Goal: Task Accomplishment & Management: Manage account settings

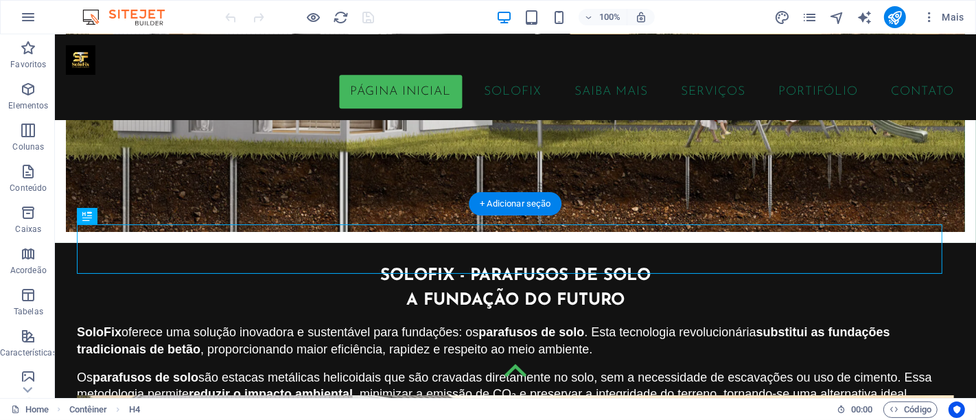
scroll to position [151, 0]
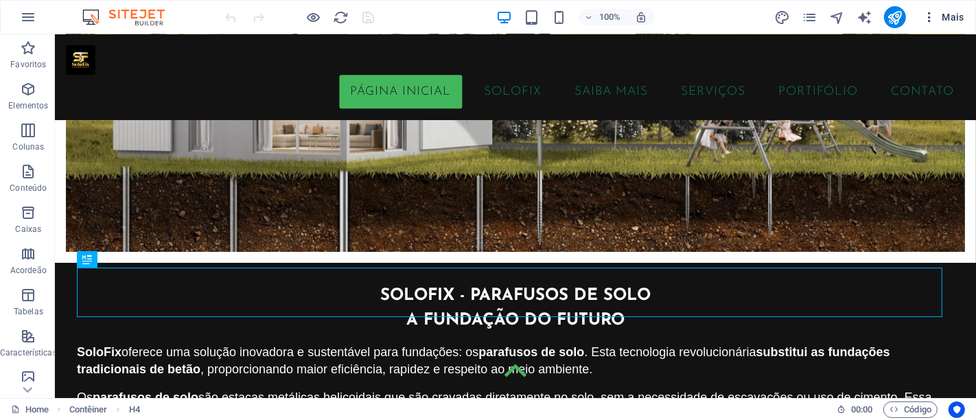
click at [955, 16] on span "Mais" at bounding box center [944, 17] width 42 height 14
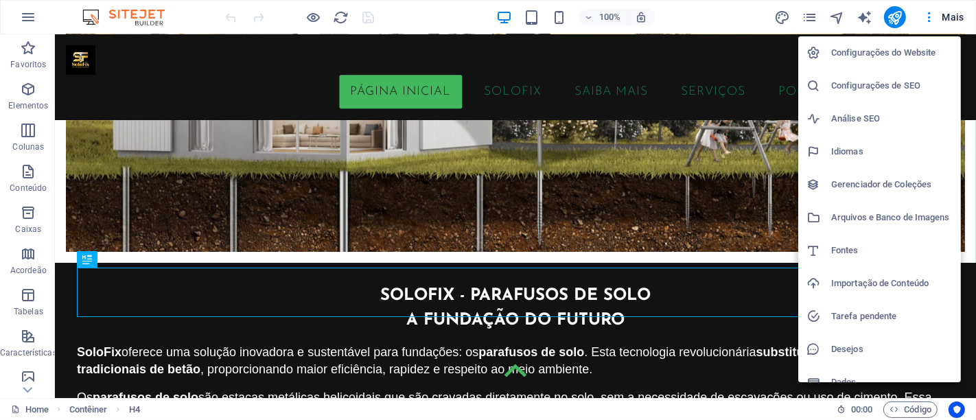
click at [861, 53] on h6 "Configurações do Website" at bounding box center [892, 53] width 122 height 16
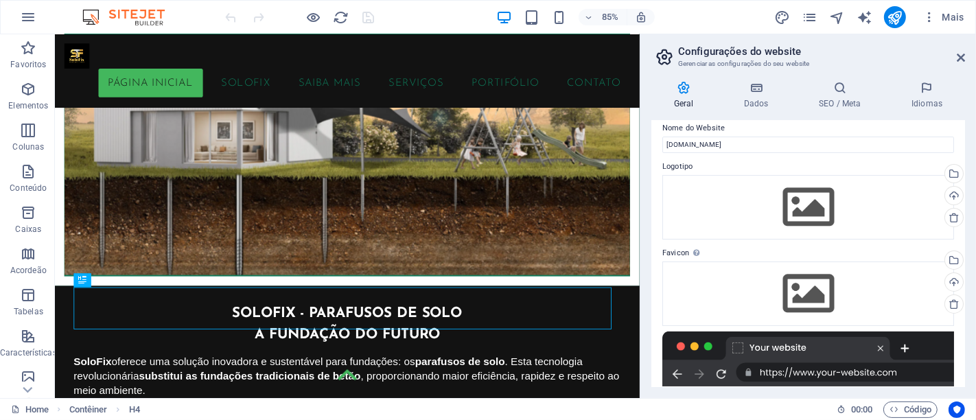
scroll to position [0, 0]
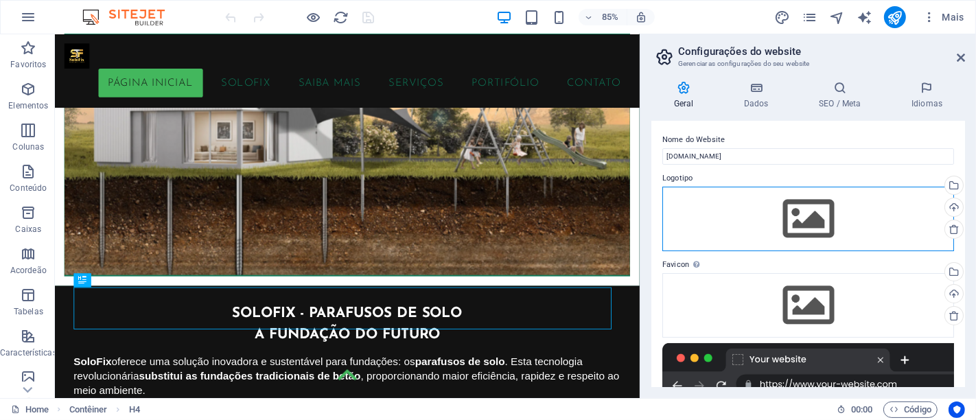
click at [797, 211] on div "Arraste os arquivos aqui, clique para escolher os arquivos ou selecione os arqu…" at bounding box center [809, 219] width 292 height 65
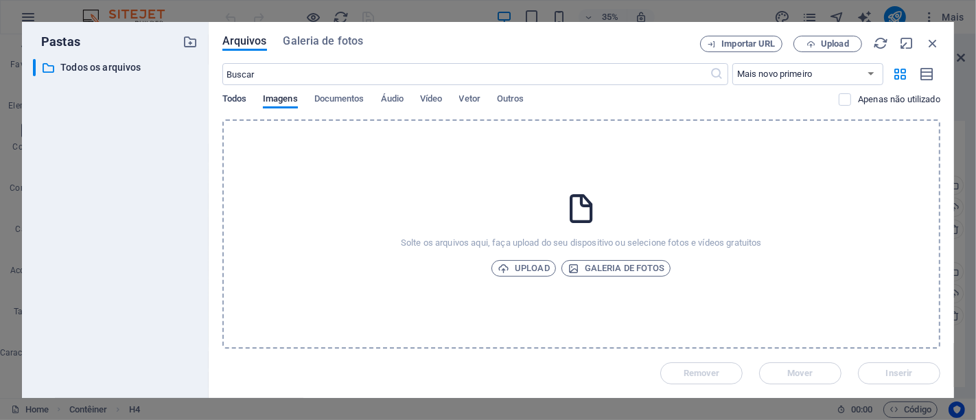
click at [231, 94] on span "Todos" at bounding box center [234, 100] width 24 height 19
click at [295, 95] on span "Imagens" at bounding box center [280, 100] width 35 height 19
click at [527, 269] on span "Upload" at bounding box center [524, 268] width 52 height 16
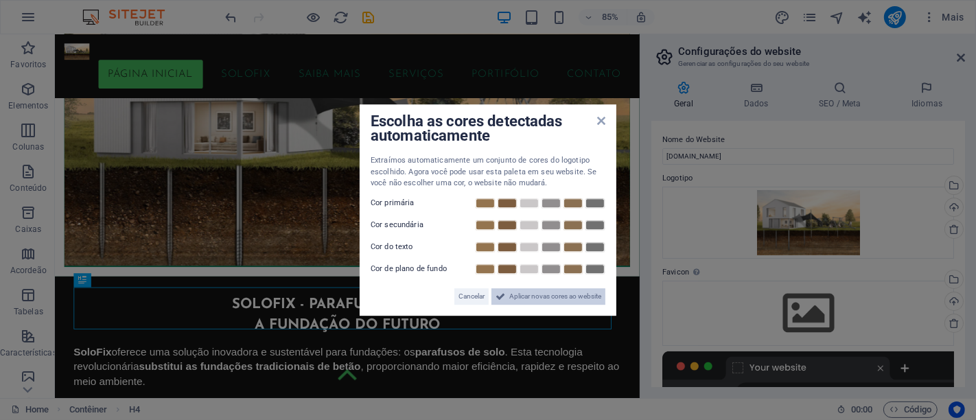
click at [529, 298] on span "Aplicar novas cores ao website" at bounding box center [555, 296] width 92 height 16
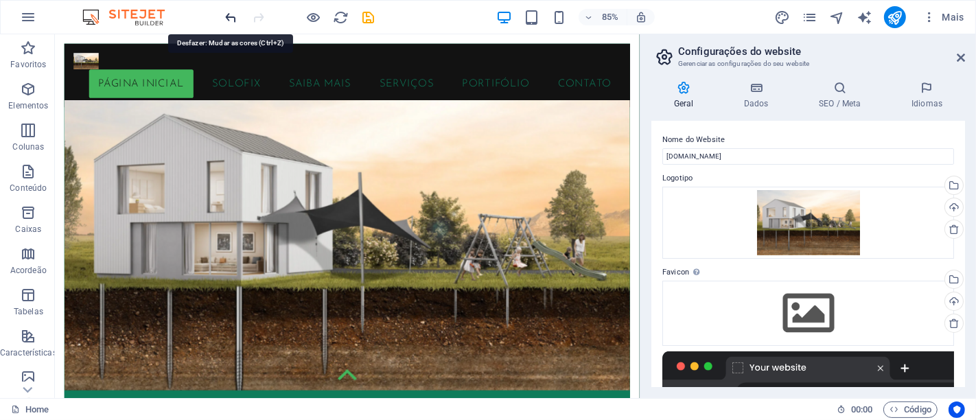
click at [234, 19] on icon "undo" at bounding box center [232, 18] width 16 height 16
click at [231, 19] on icon "undo" at bounding box center [232, 18] width 16 height 16
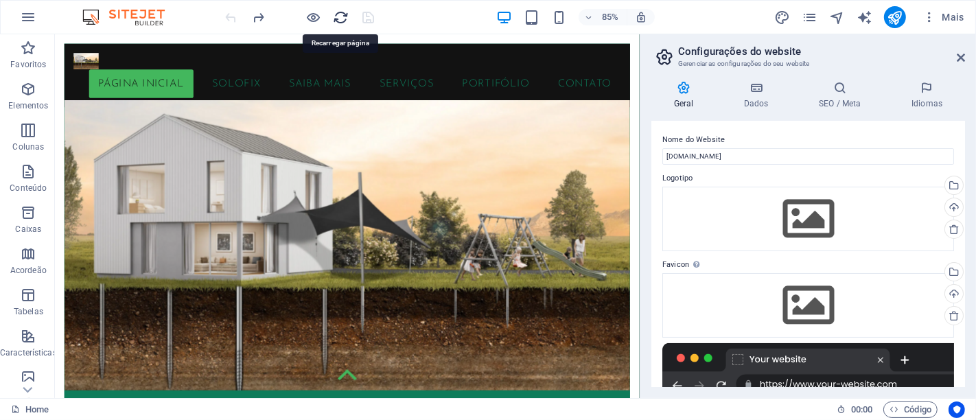
click at [346, 21] on icon "reload" at bounding box center [342, 18] width 16 height 16
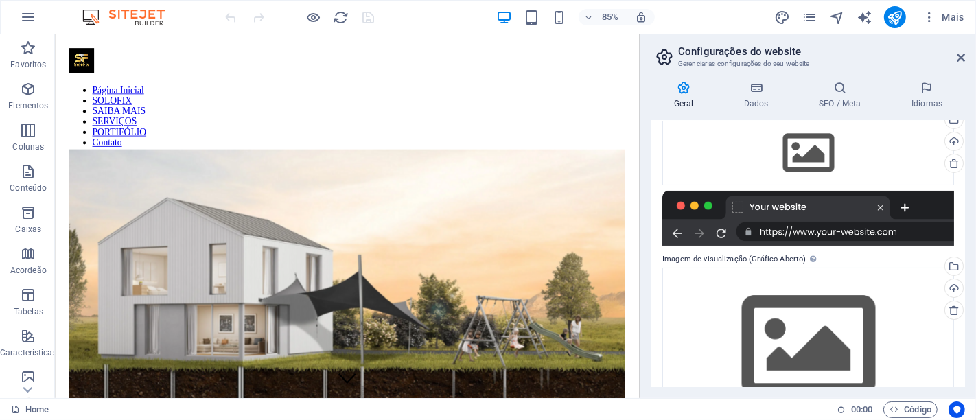
scroll to position [201, 0]
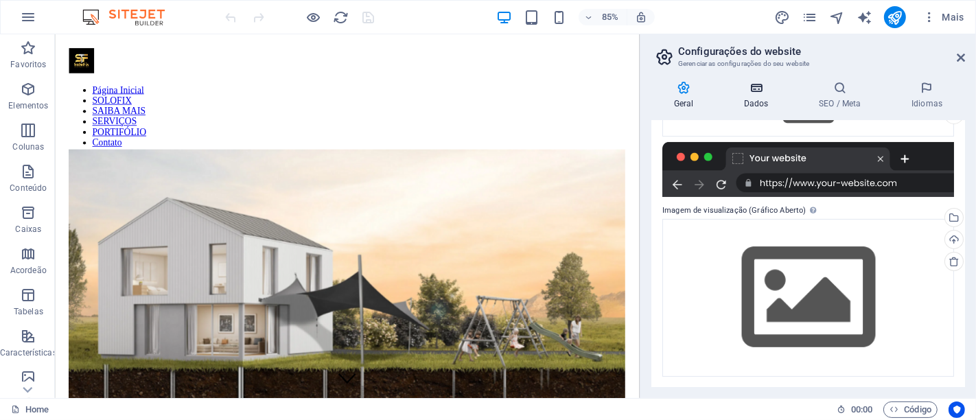
click at [747, 83] on icon at bounding box center [756, 88] width 69 height 14
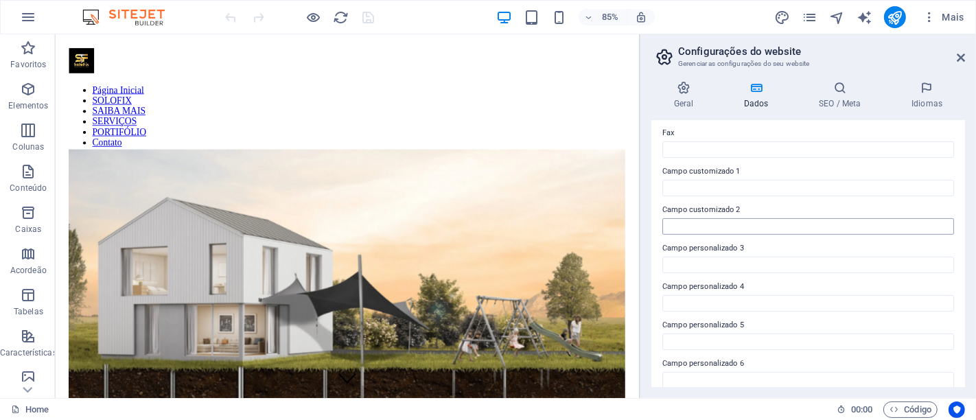
scroll to position [392, 0]
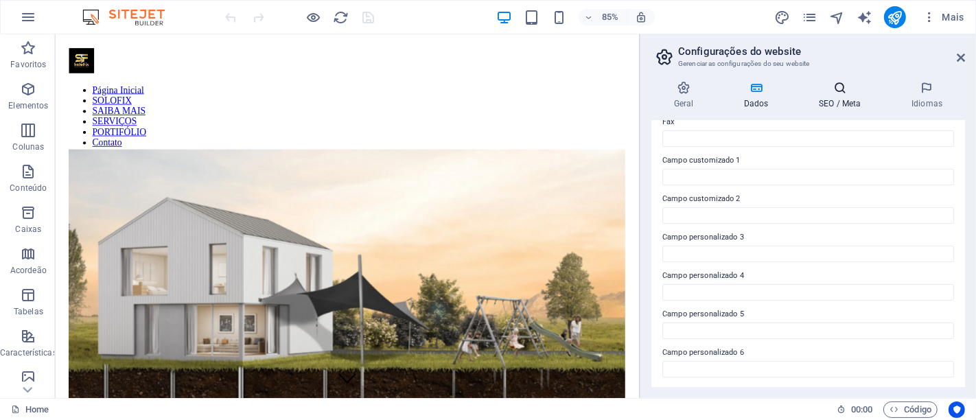
click at [836, 93] on icon at bounding box center [840, 88] width 87 height 14
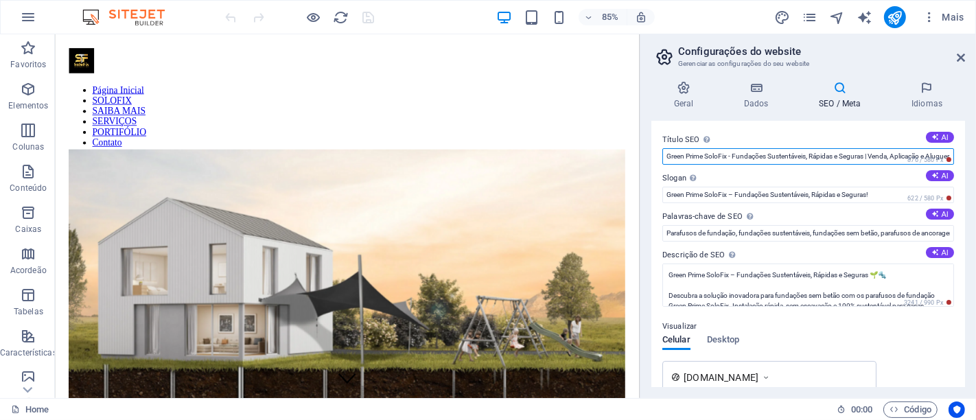
click at [706, 150] on input "Green Prime SoloFix - Fundações Sustentáveis, Rápidas e Seguras | Venda, Aplica…" at bounding box center [809, 156] width 292 height 16
drag, startPoint x: 706, startPoint y: 150, endPoint x: 656, endPoint y: 154, distance: 49.6
click at [656, 154] on div "Título SEO O título do seu website - torne-o algo que se destaque nos resultado…" at bounding box center [809, 254] width 314 height 266
type input "SoloFix - Fundações Sustentáveis, Rápidas e Seguras | Venda, Aplicação e Aluguer"
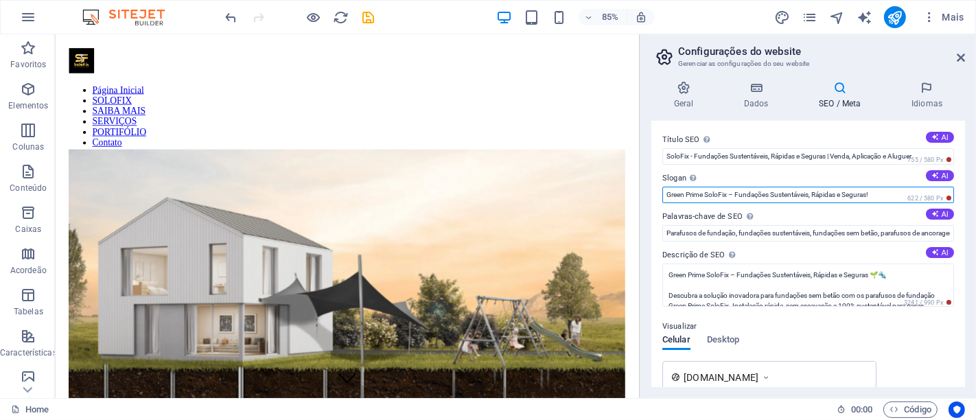
click at [706, 196] on input "Green Prime SoloFix – Fundações Sustentáveis, Rápidas e Seguras!" at bounding box center [809, 195] width 292 height 16
type input "SoloFix – Fundações Sustentáveis, Rápidas e Seguras!"
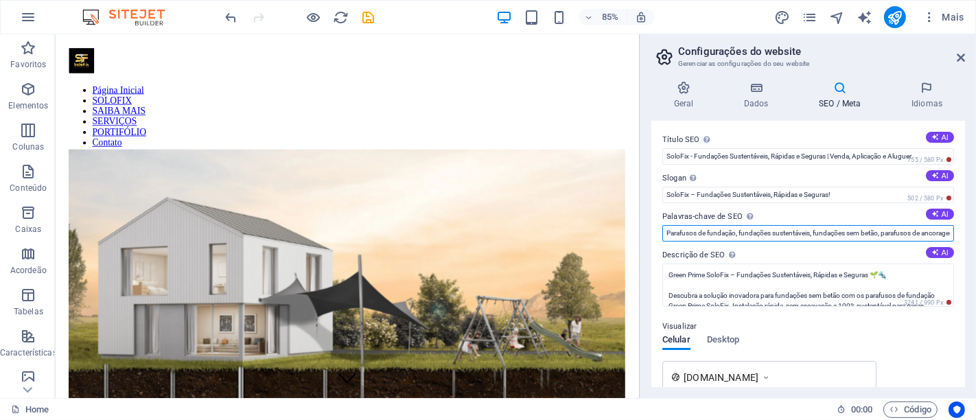
click at [687, 234] on input "Parafusos de fundação, fundações sustentáveis, fundações sem betão, parafusos d…" at bounding box center [809, 233] width 292 height 16
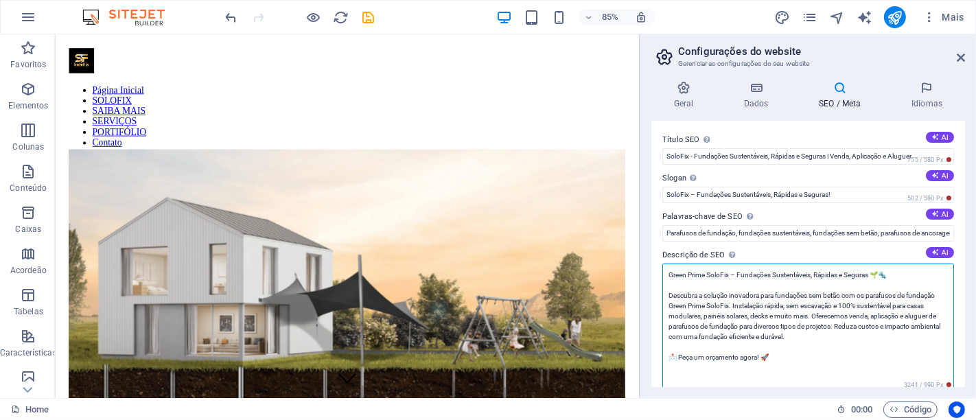
drag, startPoint x: 709, startPoint y: 275, endPoint x: 649, endPoint y: 281, distance: 59.4
click at [645, 282] on div "Geral Dados SEO / Meta Idiomas Nome do Website [DOMAIN_NAME] Logotipo Arraste o…" at bounding box center [809, 234] width 336 height 328
click at [709, 278] on textarea "Green Prime SoloFix – Fundações Sustentáveis, Rápidas e Seguras 🌱🔩 Descubra a s…" at bounding box center [809, 327] width 292 height 126
click at [697, 273] on textarea "Green Prime SoloFix – Fundações Sustentáveis, Rápidas e Seguras 🌱🔩 Descubra a s…" at bounding box center [809, 327] width 292 height 126
drag, startPoint x: 709, startPoint y: 275, endPoint x: 669, endPoint y: 271, distance: 39.4
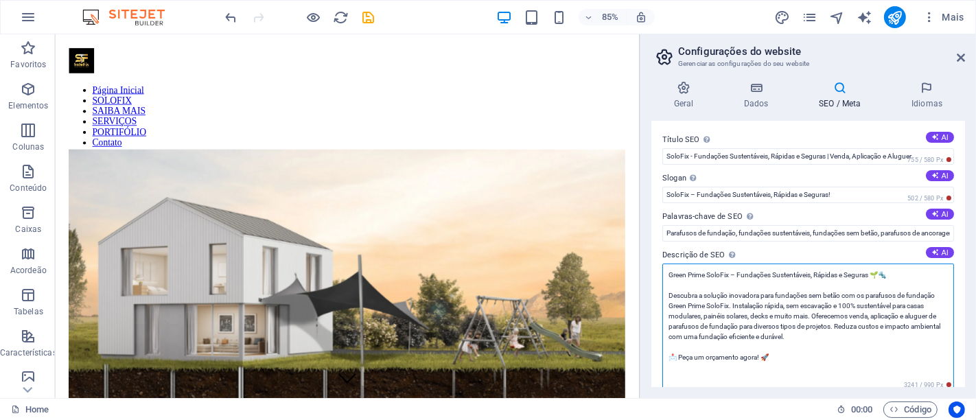
click at [669, 271] on textarea "Green Prime SoloFix – Fundações Sustentáveis, Rápidas e Seguras 🌱🔩 Descubra a s…" at bounding box center [809, 327] width 292 height 126
drag, startPoint x: 704, startPoint y: 306, endPoint x: 667, endPoint y: 301, distance: 37.4
click at [667, 301] on textarea "SoloFix – Fundações Sustentáveis, Rápidas e Seguras 🌱🔩 Descubra a solução inova…" at bounding box center [809, 327] width 292 height 126
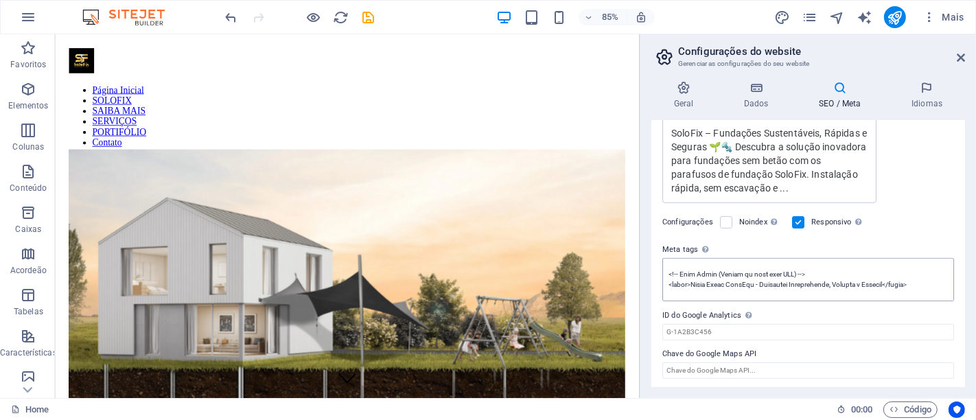
scroll to position [76, 0]
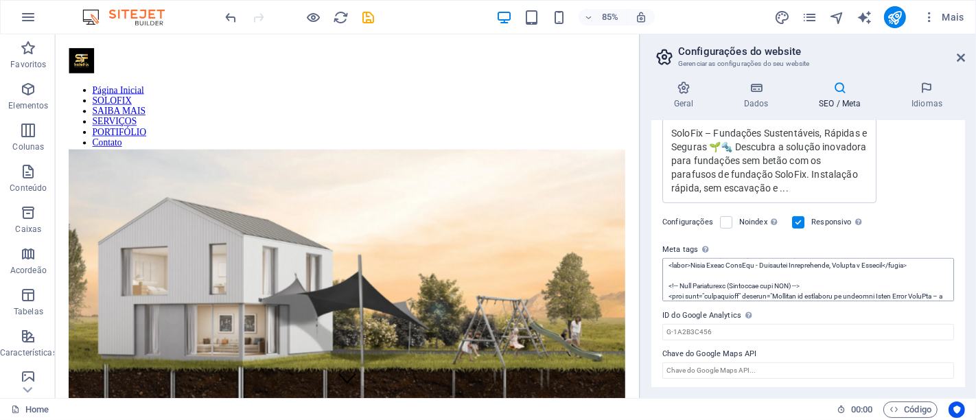
type textarea "SoloFix – Fundações Sustentáveis, Rápidas e Seguras 🌱🔩 Descubra a solução inova…"
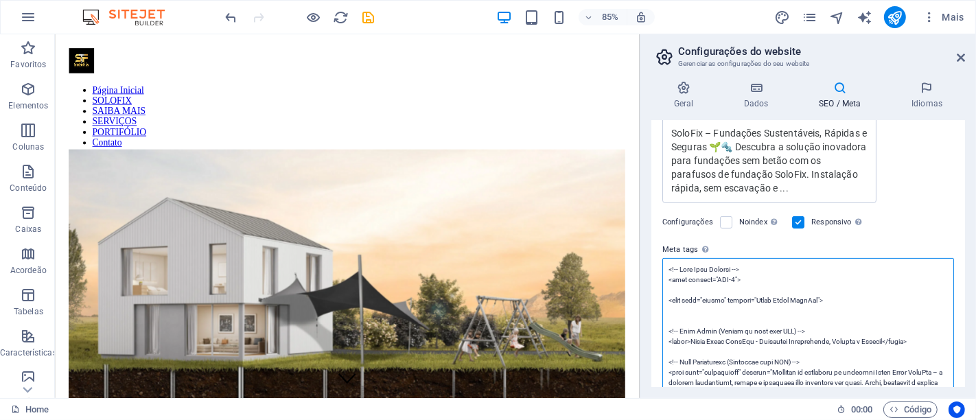
scroll to position [0, 0]
drag, startPoint x: 688, startPoint y: 264, endPoint x: 716, endPoint y: 264, distance: 28.1
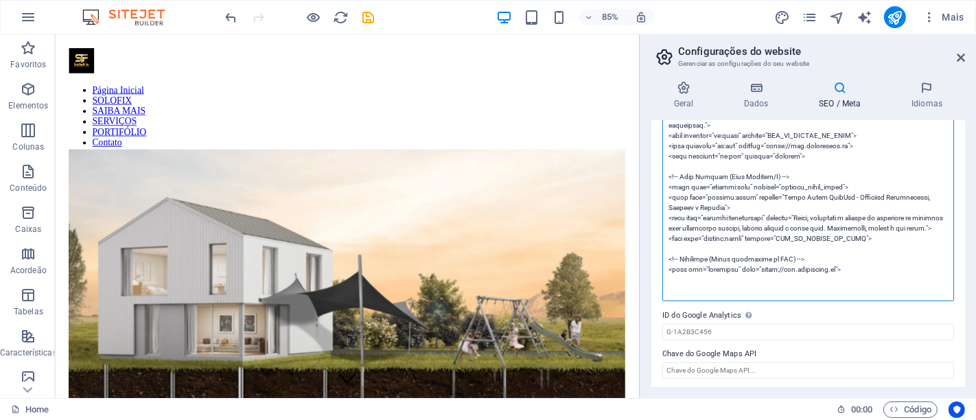
scroll to position [1, 0]
drag, startPoint x: 669, startPoint y: 268, endPoint x: 922, endPoint y: 456, distance: 315.5
click at [922, 419] on html "[DOMAIN_NAME] Home Favoritos Elementos Colunas Conteúdo Caixas Acordeão Tabelas…" at bounding box center [488, 210] width 976 height 420
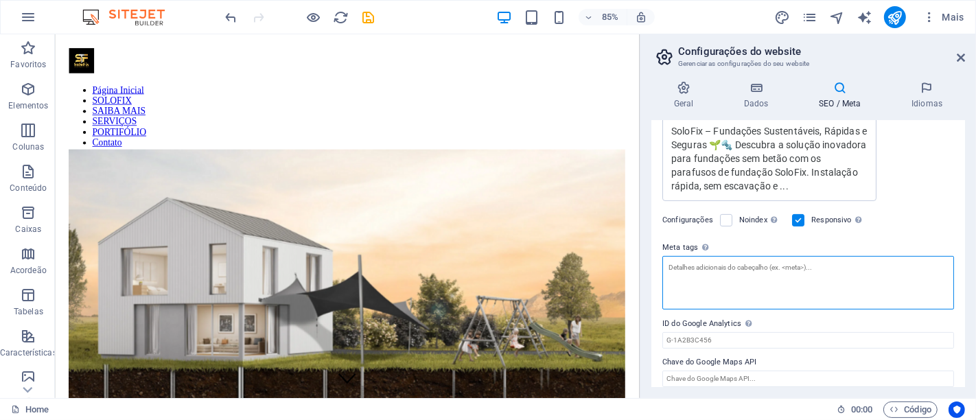
scroll to position [360, 0]
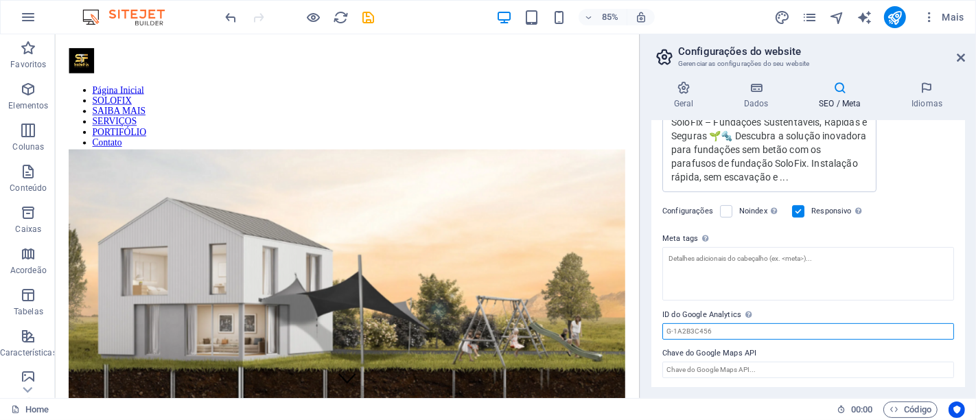
click at [715, 323] on input "ID do Google Analytics Adicione apenas o ID do Google Analytics. Incluímos auto…" at bounding box center [809, 331] width 292 height 16
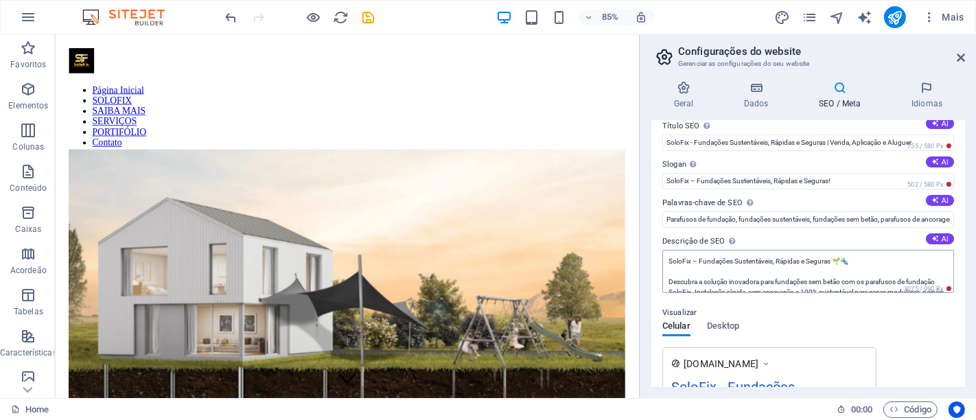
scroll to position [0, 0]
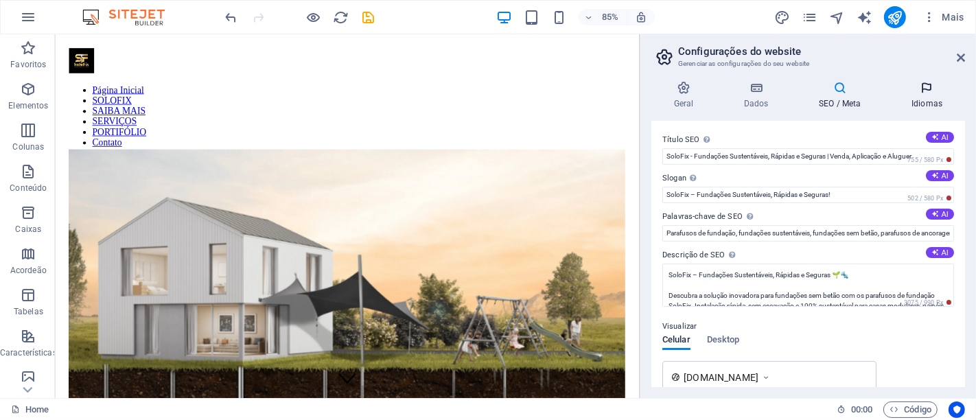
click at [927, 91] on icon at bounding box center [927, 88] width 76 height 14
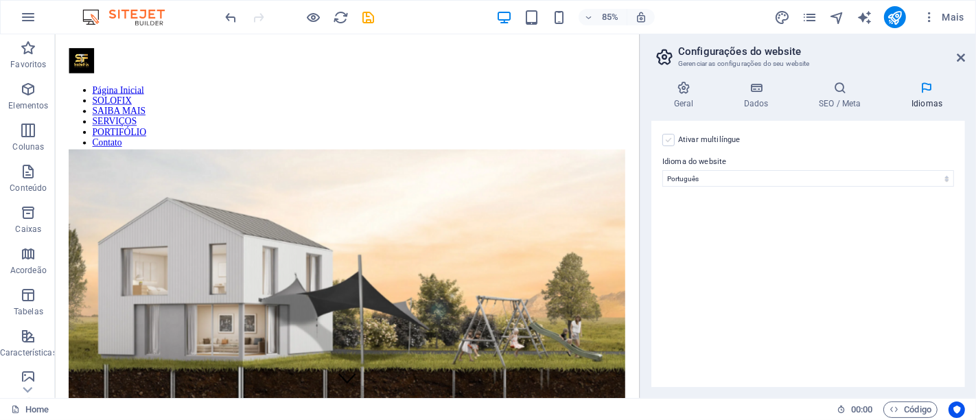
click at [669, 140] on label at bounding box center [669, 140] width 12 height 12
click at [0, 0] on input "Ativar multilíngue Para desativar o multilíngue, exclua todos os idiomas até qu…" at bounding box center [0, 0] width 0 height 0
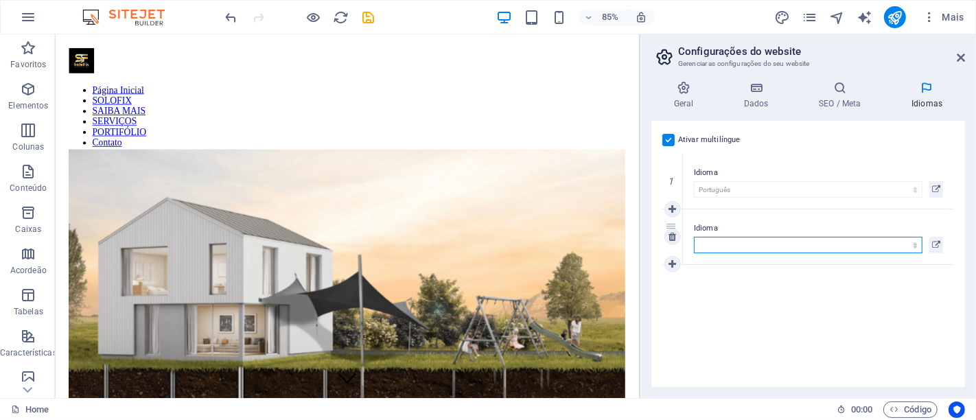
click at [914, 245] on select "Abkhazian Afar Afrikaans Akan Albanian Alemão Amharic Árabe Aragonese Armenian …" at bounding box center [808, 245] width 229 height 16
select select "73"
click at [694, 237] on select "Abkhazian Afar Afrikaans Akan Albanian Alemão Amharic Árabe Aragonese Armenian …" at bounding box center [808, 245] width 229 height 16
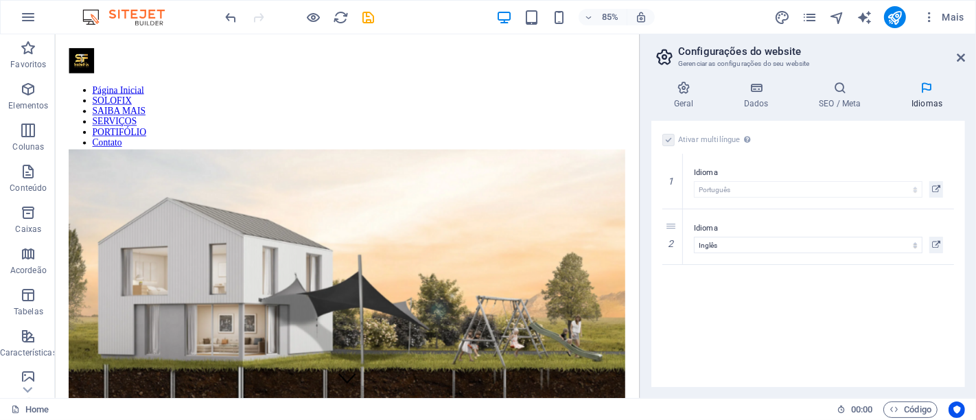
click at [786, 286] on div "Ativar multilíngue Para desativar o multilíngue, exclua todos os idiomas até qu…" at bounding box center [809, 254] width 314 height 266
click at [964, 58] on icon at bounding box center [961, 57] width 8 height 11
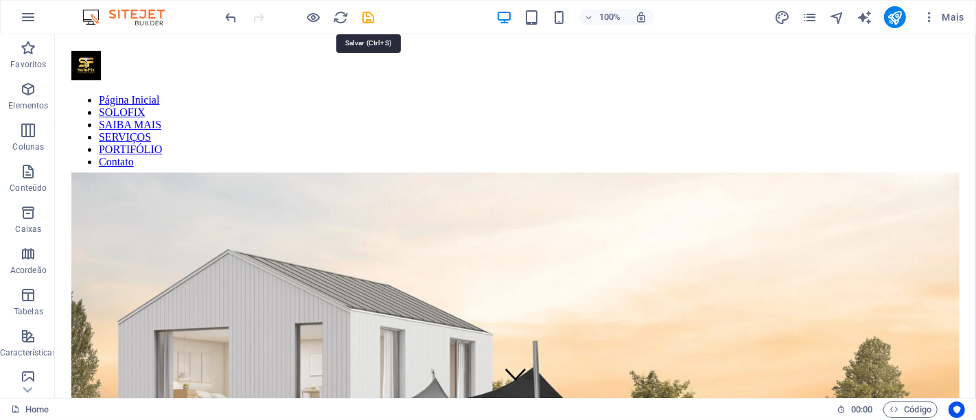
click at [375, 19] on icon "save" at bounding box center [369, 18] width 16 height 16
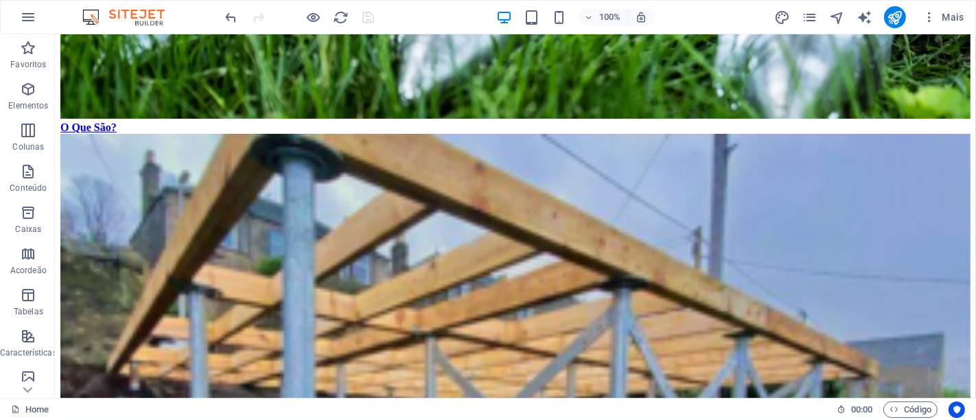
scroll to position [7164, 0]
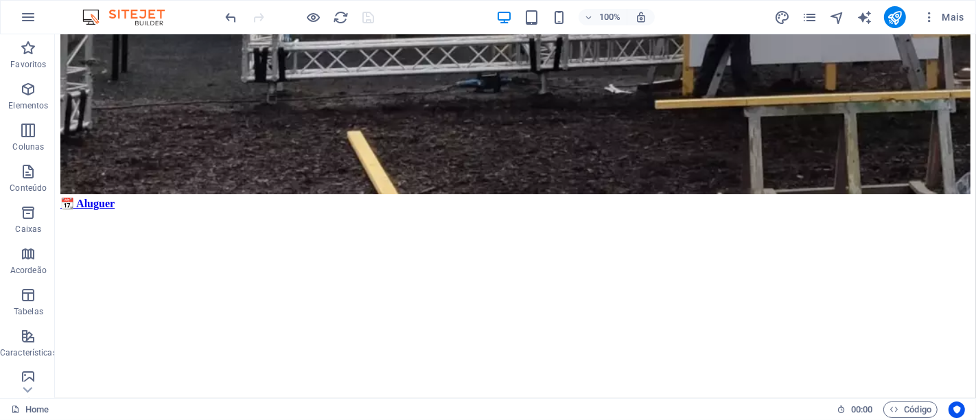
drag, startPoint x: 968, startPoint y: 90, endPoint x: 679, endPoint y: 448, distance: 460.4
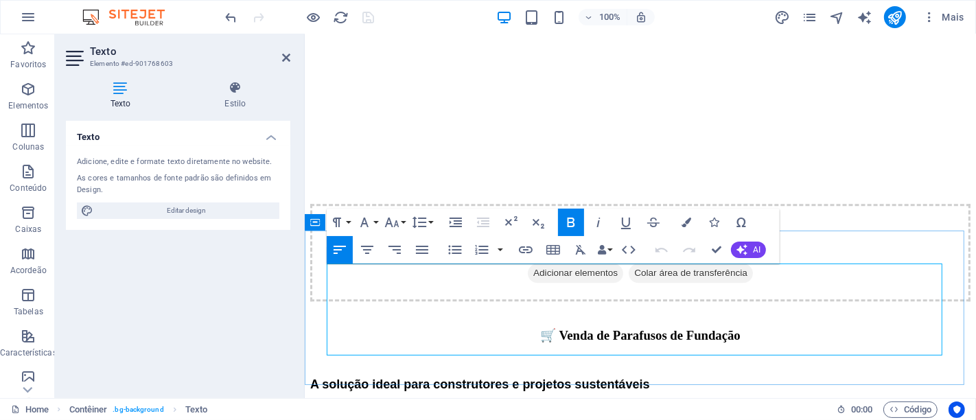
scroll to position [6988, 0]
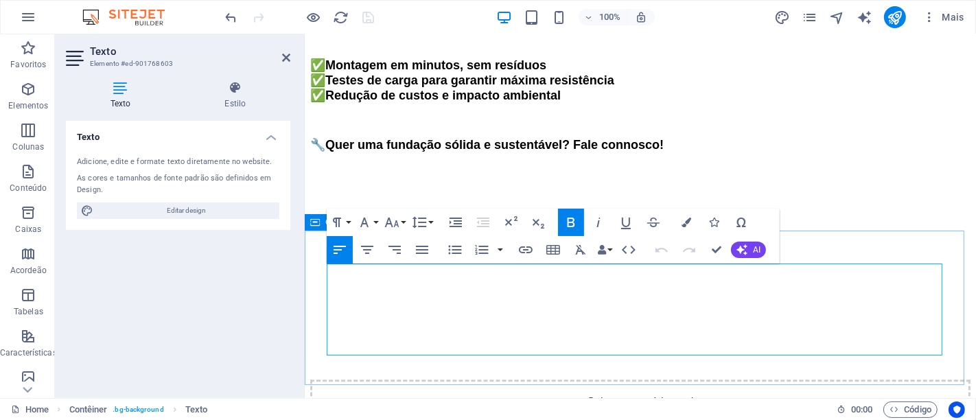
drag, startPoint x: 498, startPoint y: 327, endPoint x: 319, endPoint y: 330, distance: 178.5
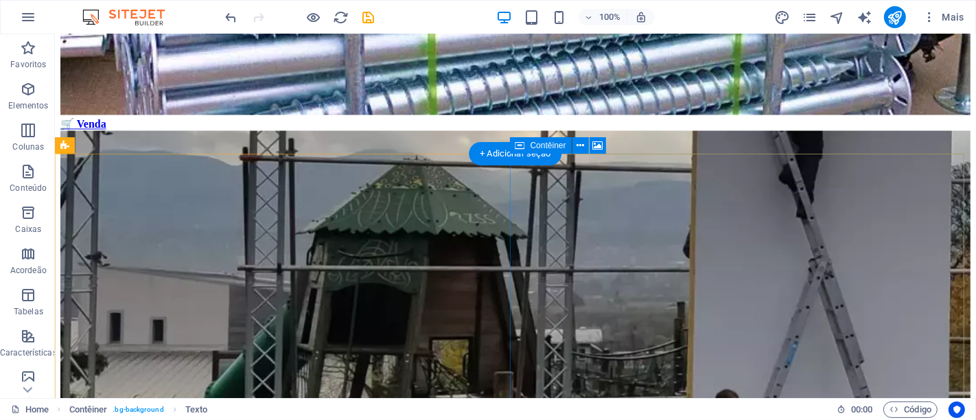
scroll to position [6664, 0]
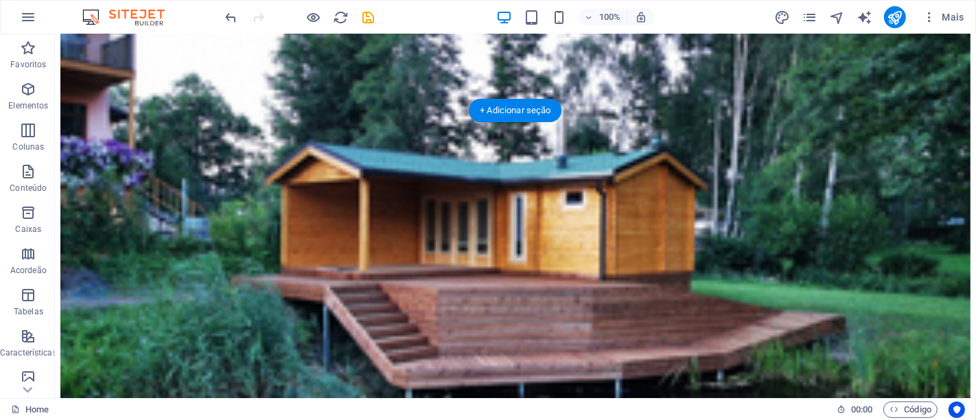
scroll to position [2469, 0]
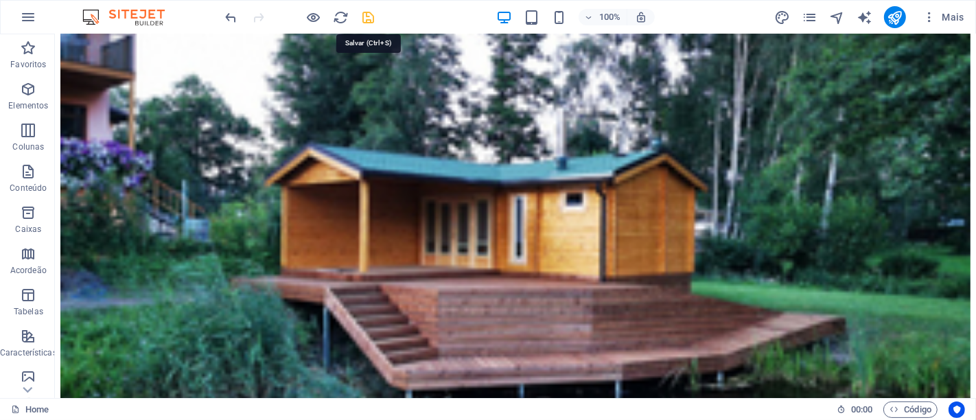
click at [372, 14] on icon "save" at bounding box center [369, 18] width 16 height 16
click at [890, 16] on icon "publish" at bounding box center [895, 18] width 16 height 16
